Goal: Task Accomplishment & Management: Manage account settings

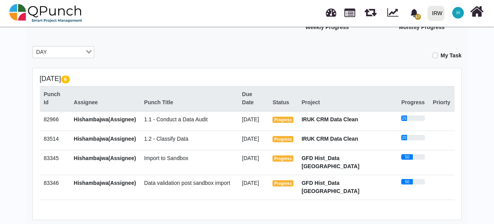
scroll to position [124, 0]
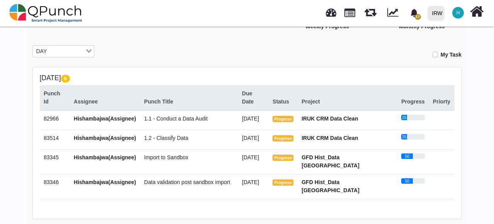
click at [178, 115] on span "1.1 - Conduct a Data Audit" at bounding box center [175, 118] width 63 height 6
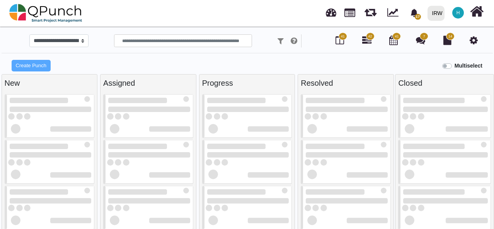
select select
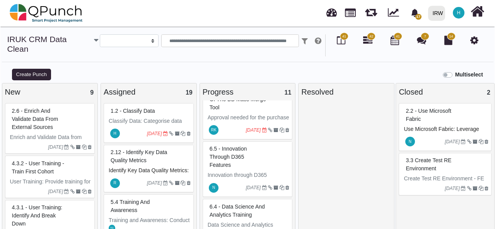
scroll to position [32, 0]
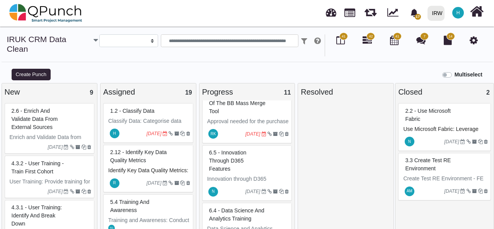
click at [114, 132] on span "H" at bounding box center [114, 134] width 3 height 4
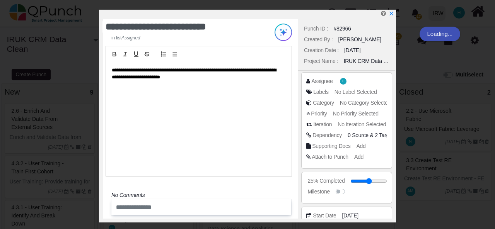
type textarea "**********"
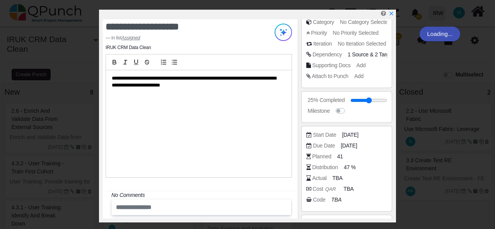
scroll to position [84, 0]
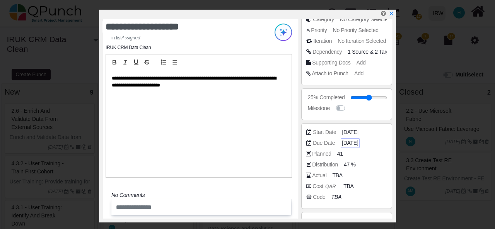
click at [357, 145] on span "[DATE]" at bounding box center [350, 143] width 16 height 8
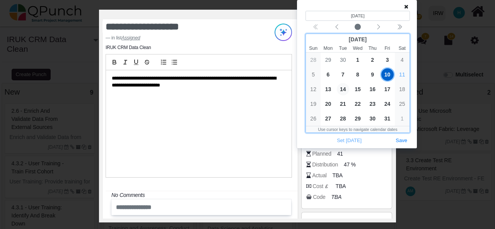
click at [342, 90] on span "14" at bounding box center [343, 89] width 12 height 12
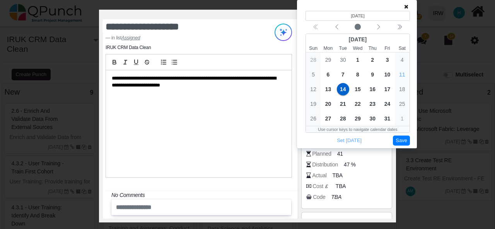
click at [405, 141] on button "Save" at bounding box center [401, 141] width 17 height 10
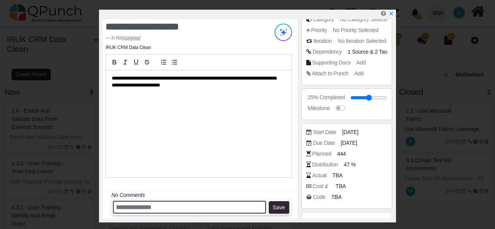
click at [209, 202] on input "text" at bounding box center [189, 207] width 153 height 13
type input "*"
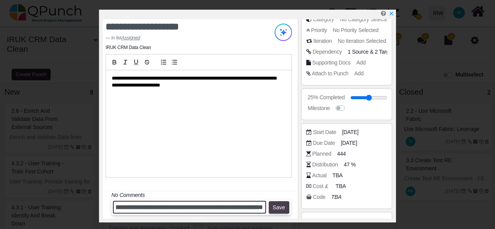
scroll to position [0, 185]
click at [185, 209] on input "**********" at bounding box center [189, 207] width 153 height 13
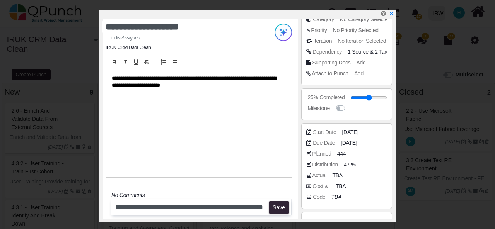
scroll to position [0, 0]
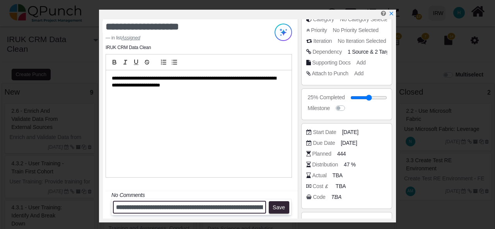
click at [246, 207] on input "**********" at bounding box center [189, 207] width 153 height 13
click at [264, 209] on input "**********" at bounding box center [189, 207] width 153 height 13
type input "**********"
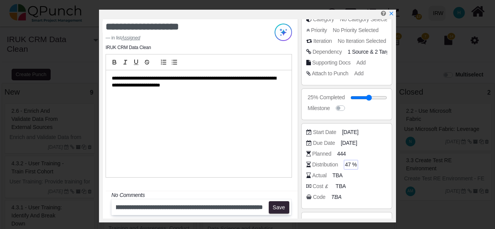
scroll to position [0, 0]
click at [349, 163] on span "47 %" at bounding box center [351, 165] width 12 height 8
type input "*"
type input "**"
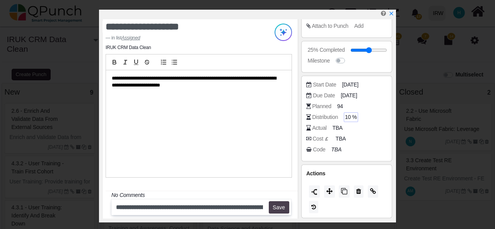
click at [275, 206] on button "Save" at bounding box center [279, 208] width 21 height 12
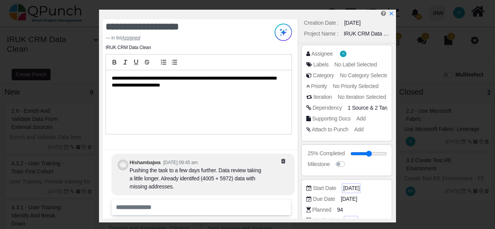
scroll to position [0, 0]
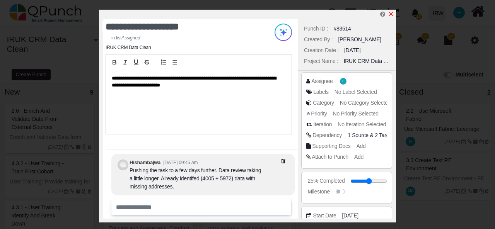
click at [390, 12] on icon "x" at bounding box center [391, 14] width 6 height 6
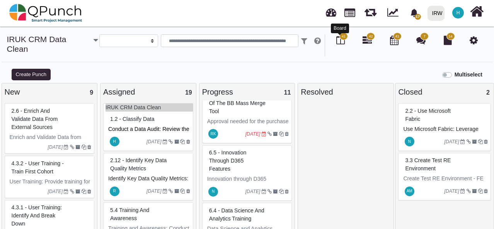
click at [340, 43] on icon at bounding box center [341, 40] width 9 height 9
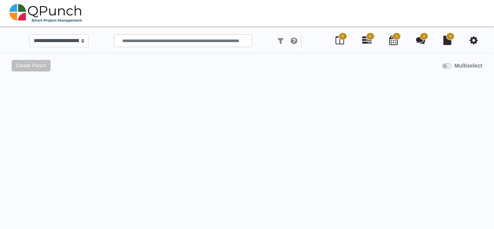
select select
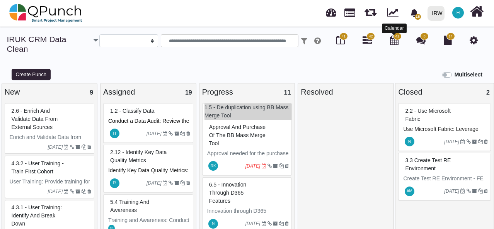
click at [396, 42] on icon at bounding box center [394, 40] width 9 height 9
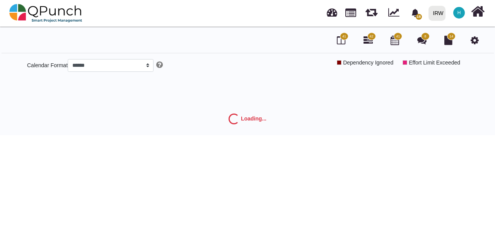
select select "*****"
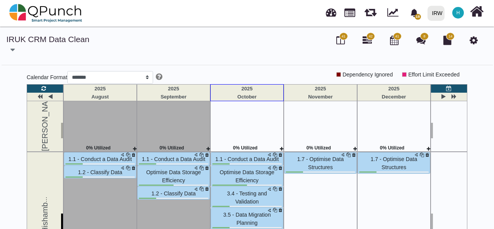
scroll to position [356, 0]
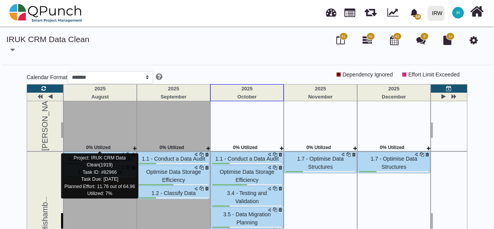
click at [98, 156] on span "1.1 - Conduct a Data Audit" at bounding box center [99, 159] width 63 height 6
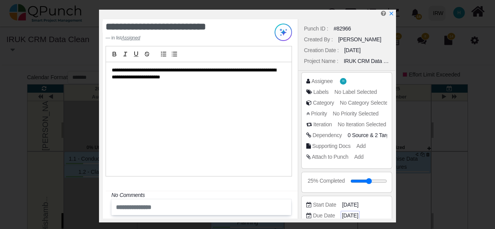
click at [349, 212] on span "[DATE]" at bounding box center [350, 216] width 16 height 8
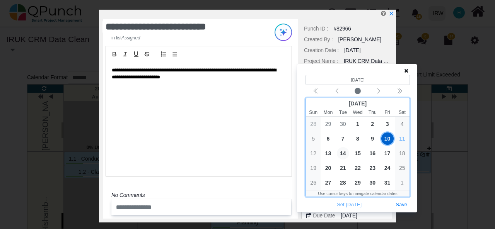
click at [341, 152] on span "14" at bounding box center [343, 153] width 12 height 12
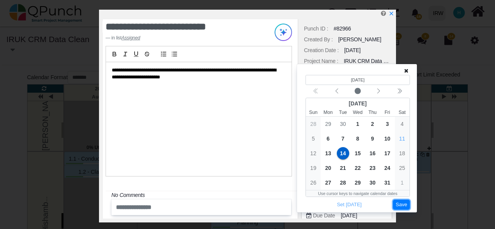
click at [403, 203] on button "Save" at bounding box center [401, 205] width 17 height 10
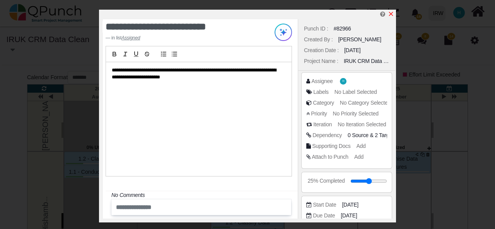
click at [393, 15] on icon "x" at bounding box center [391, 14] width 6 height 6
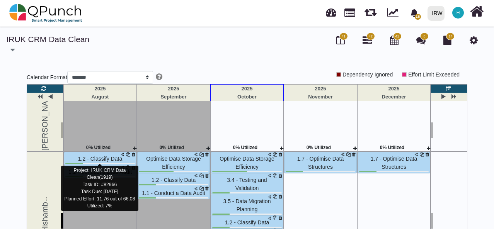
click at [115, 169] on span "1.1 - Conduct a Data Audit" at bounding box center [99, 172] width 63 height 6
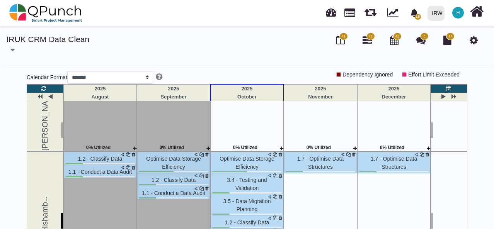
click at [115, 157] on div "1.2 - Classify Data 1.1 - Conduct a Data Audit" at bounding box center [100, 210] width 73 height 116
click at [115, 157] on div "IRUK CRM Data Clean DT - Digital Workplc ENHC - GFD CRM IRUK CRM Data Clean GFD…" at bounding box center [247, 152] width 494 height 236
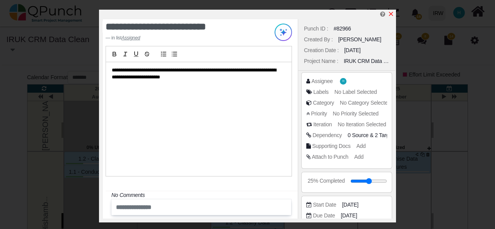
click at [392, 15] on icon "x" at bounding box center [391, 14] width 6 height 6
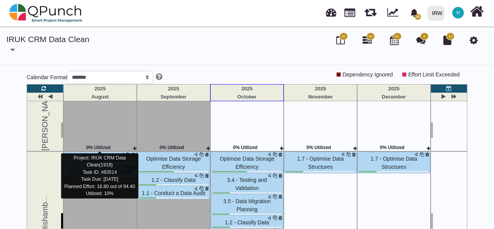
click at [113, 156] on span "1.2 - Classify Data" at bounding box center [100, 159] width 44 height 6
click at [113, 152] on div "1.2 - Classify Data 1.1 - Conduct a Data Audit" at bounding box center [100, 210] width 73 height 116
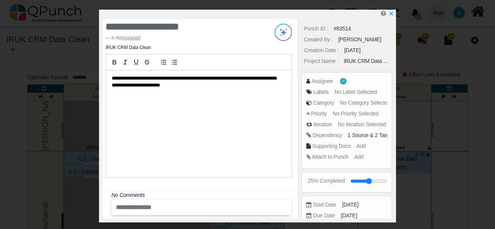
click at [93, 146] on div "**********" at bounding box center [247, 114] width 495 height 229
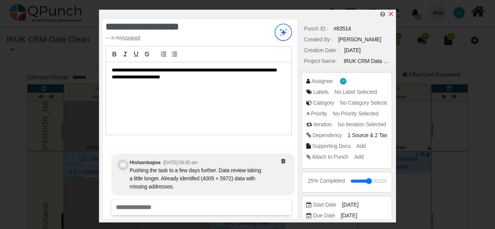
click at [393, 15] on icon "x" at bounding box center [391, 14] width 6 height 6
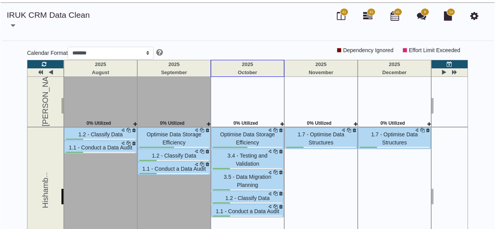
scroll to position [0, 0]
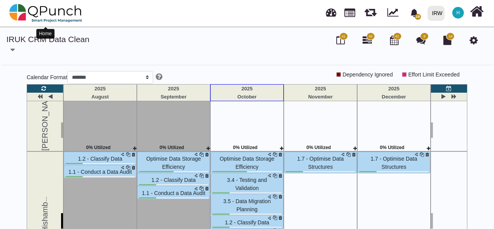
click at [17, 7] on img at bounding box center [45, 13] width 73 height 23
